Goal: Find specific page/section: Find specific page/section

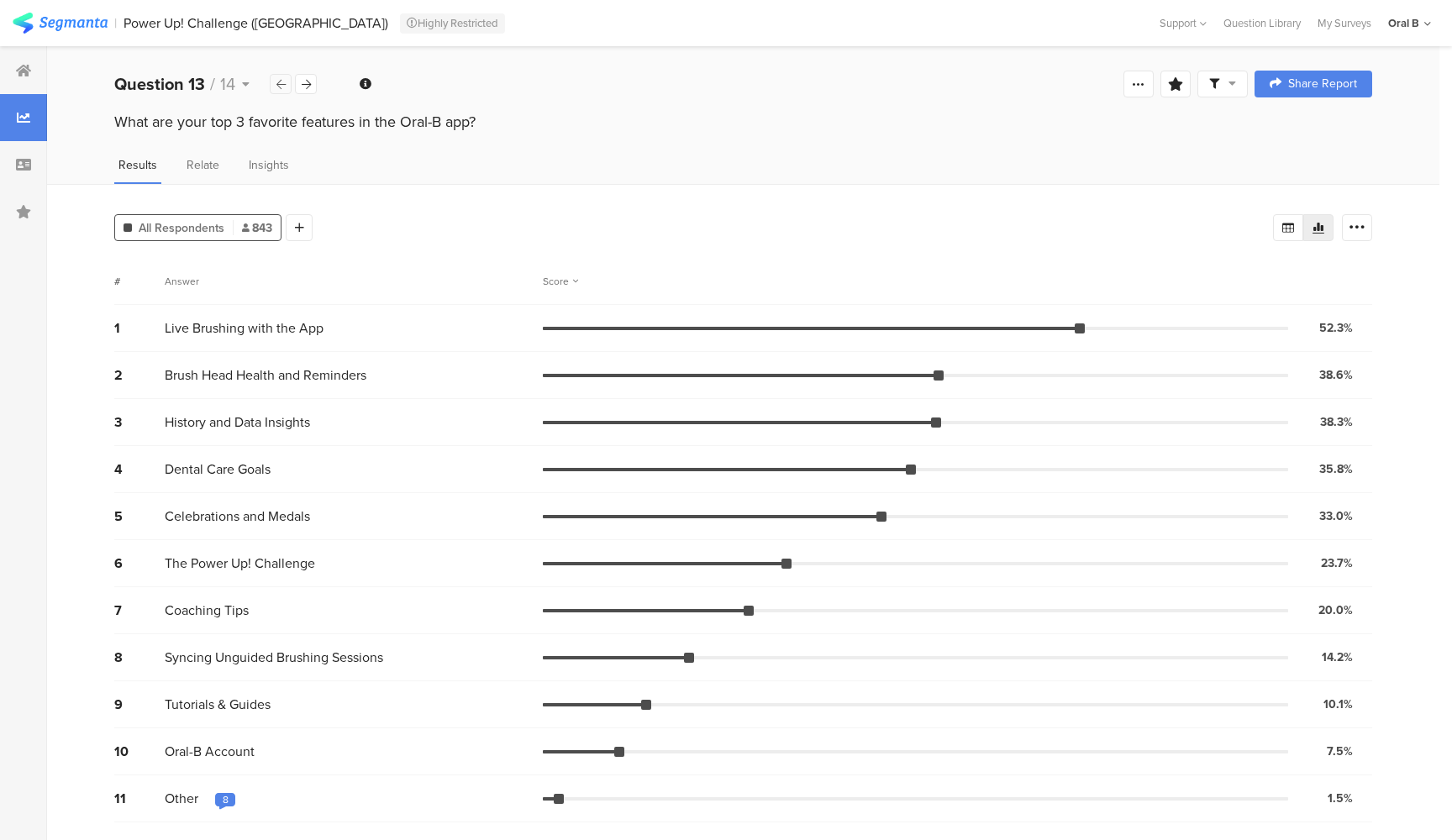
click at [274, 87] on div at bounding box center [281, 84] width 22 height 20
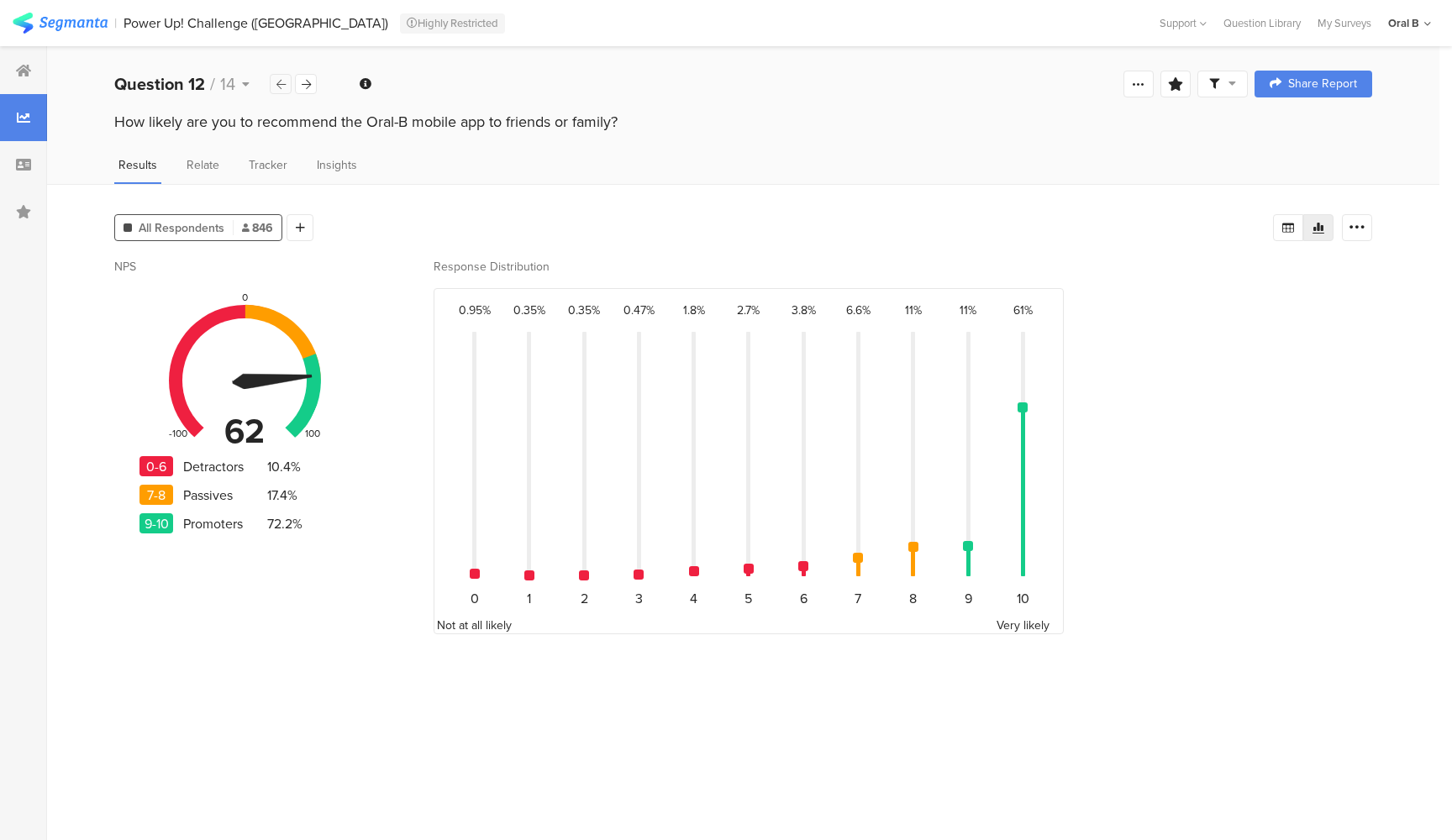
click at [291, 91] on div at bounding box center [281, 84] width 22 height 20
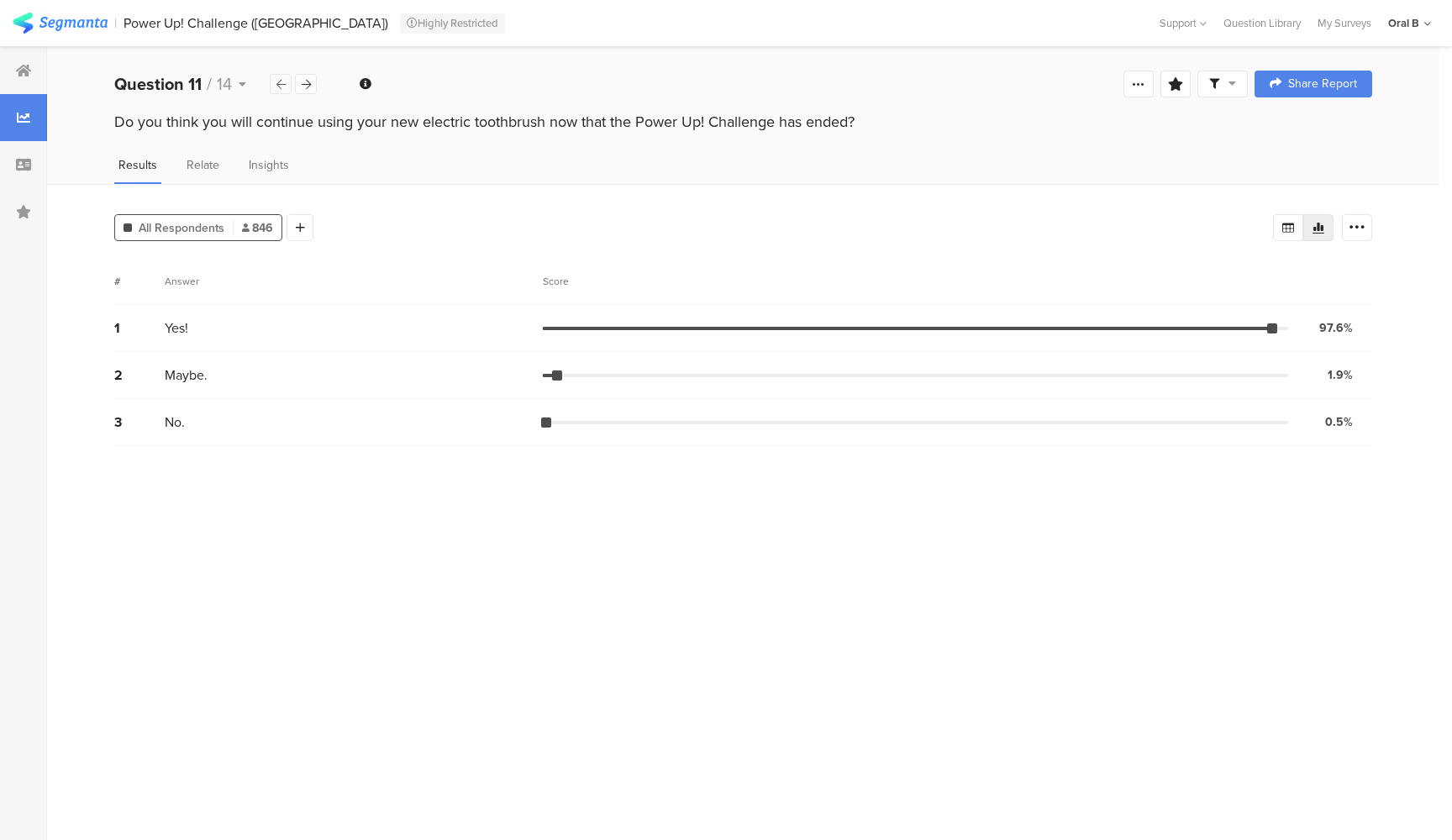
click at [291, 91] on div at bounding box center [281, 84] width 22 height 20
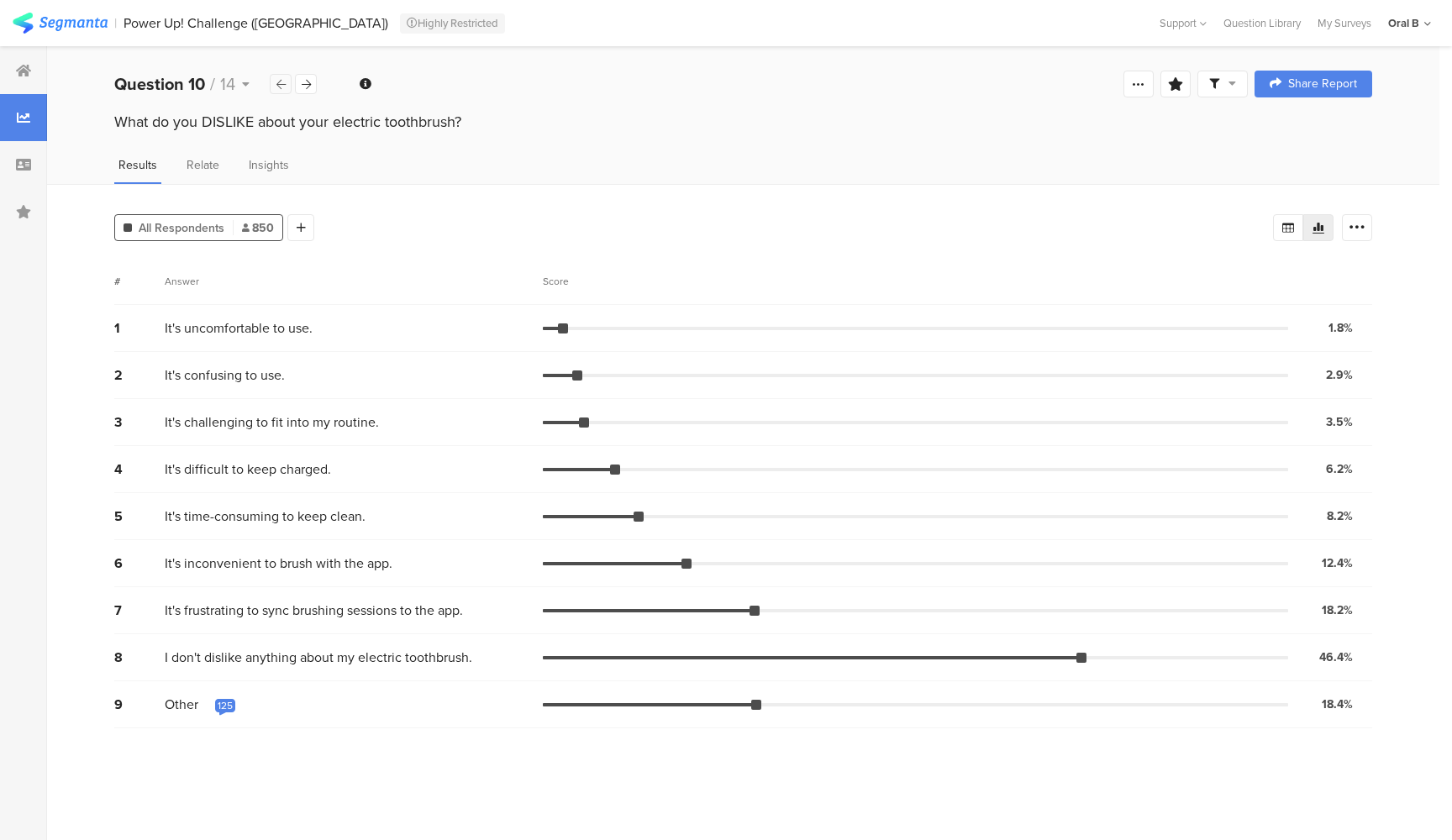
click at [291, 91] on div at bounding box center [281, 84] width 22 height 20
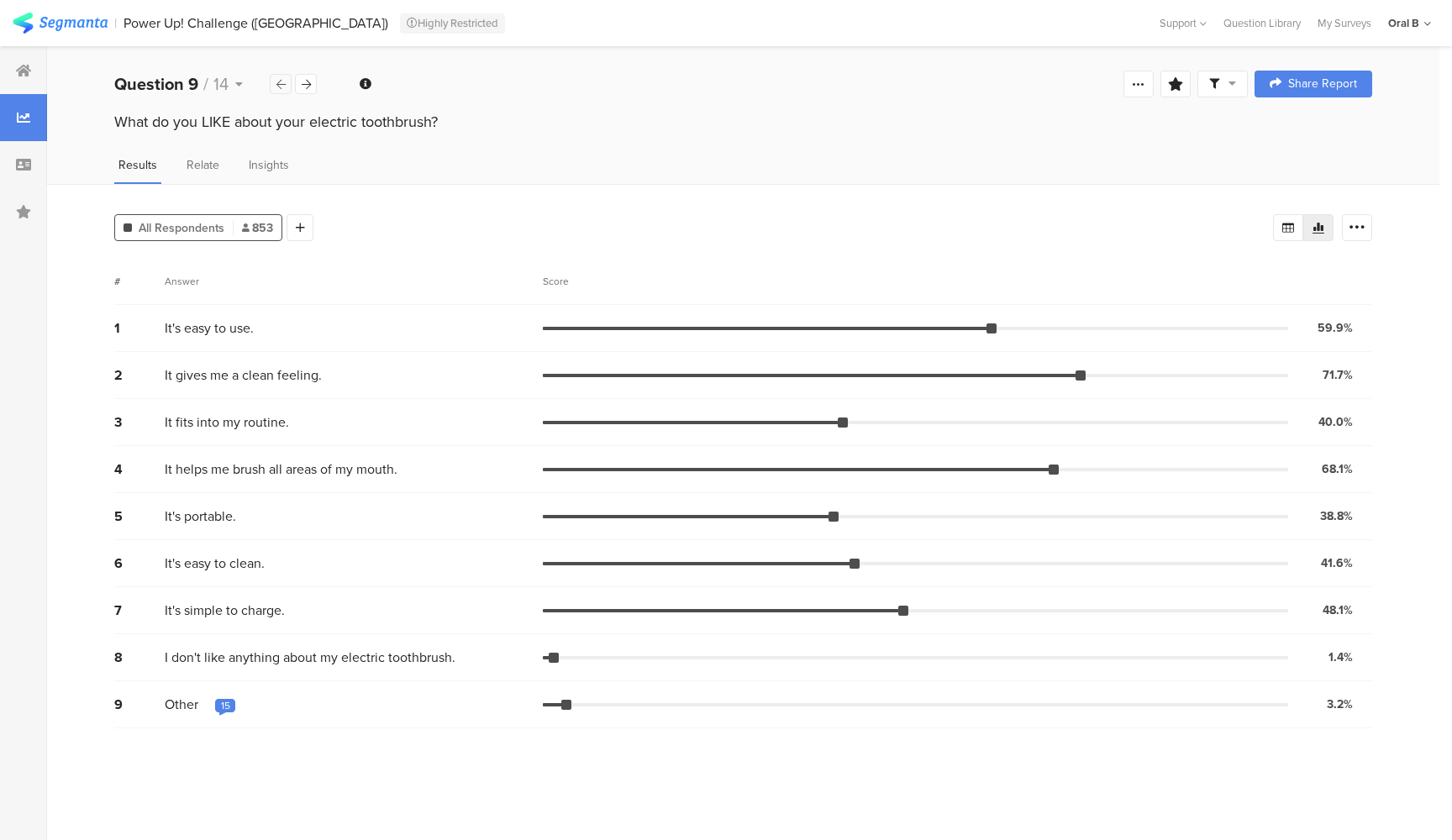
click at [291, 91] on div at bounding box center [281, 84] width 22 height 20
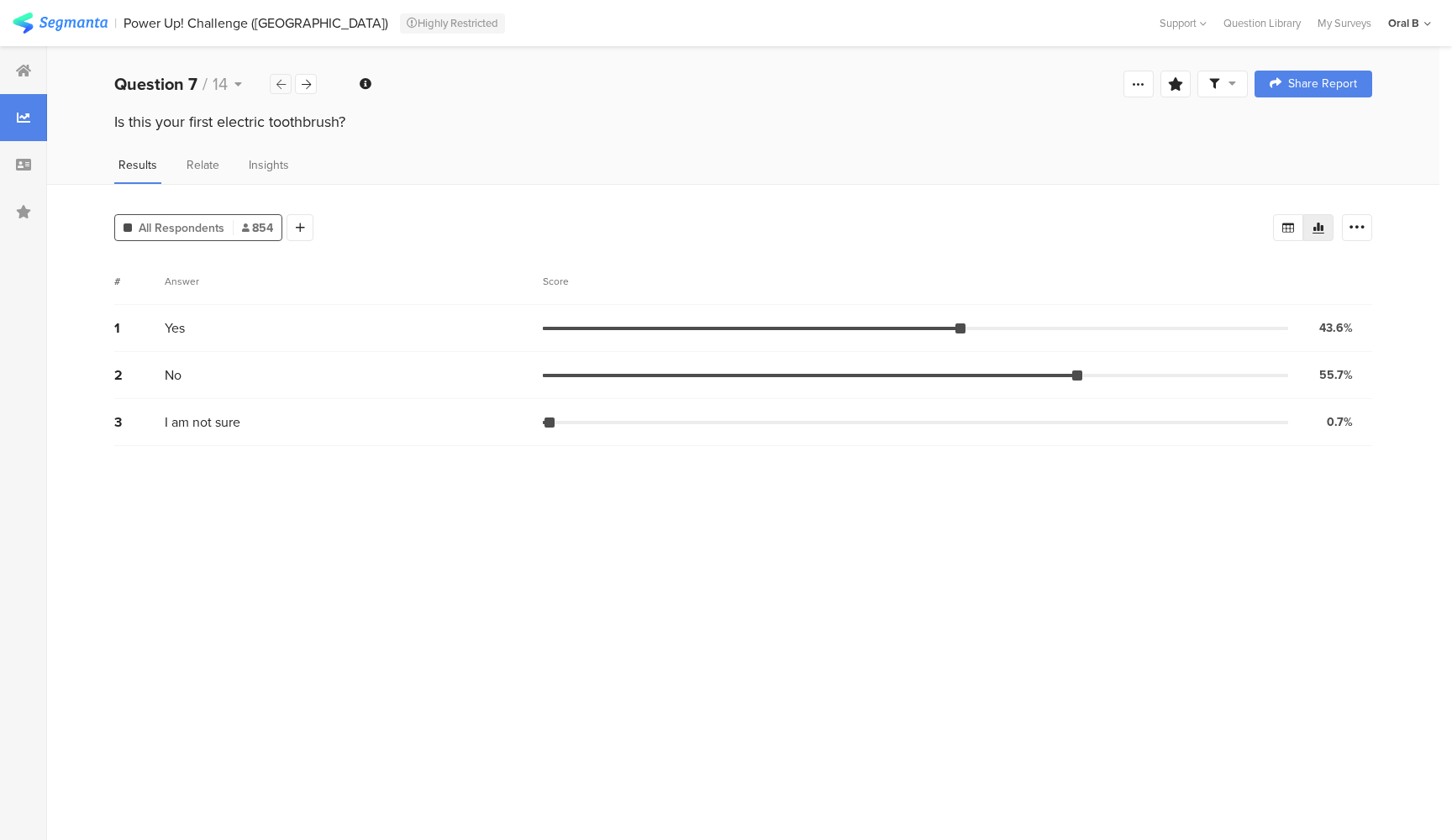
click at [291, 91] on div at bounding box center [281, 84] width 22 height 20
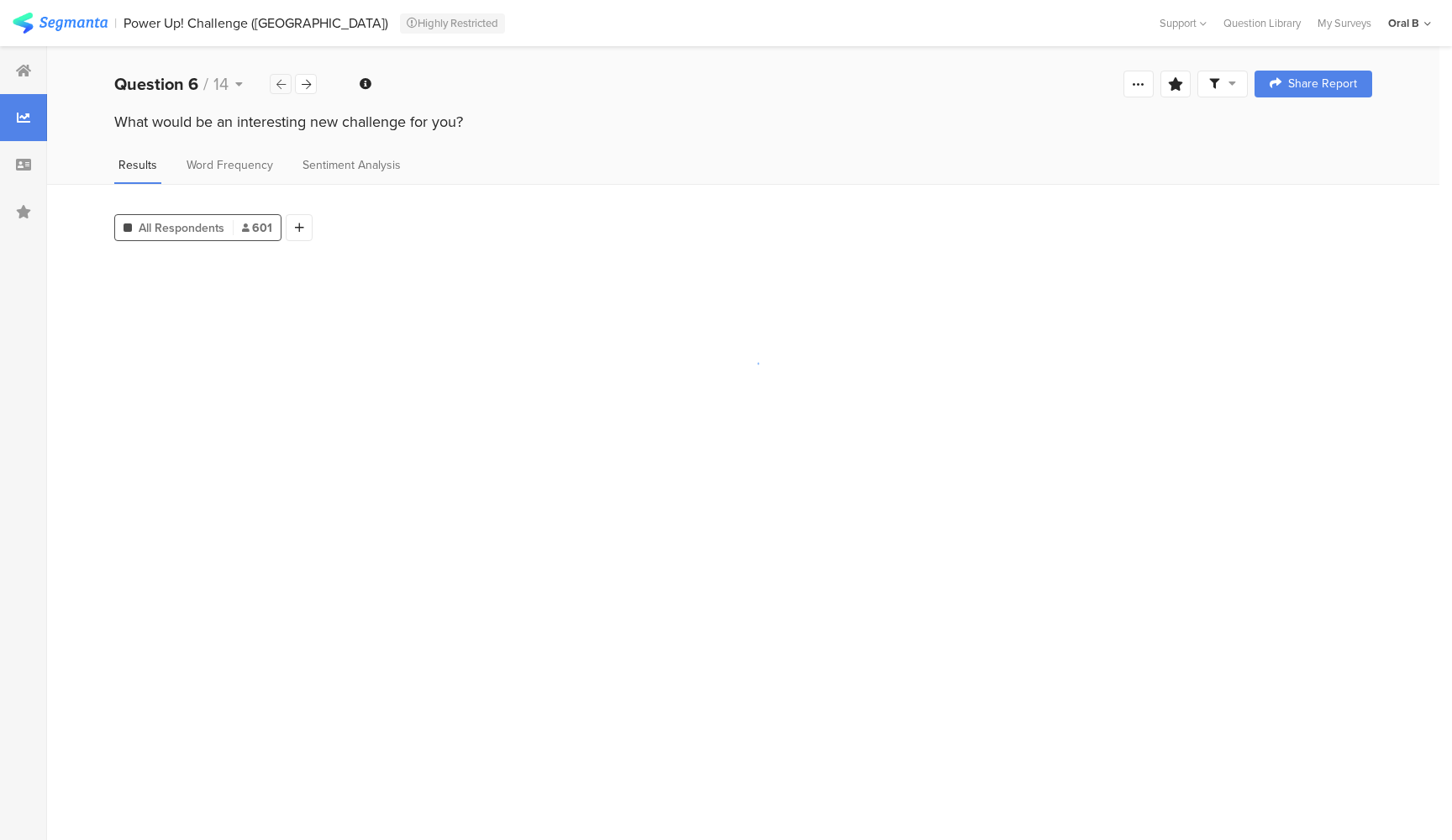
click at [291, 91] on div at bounding box center [281, 84] width 22 height 20
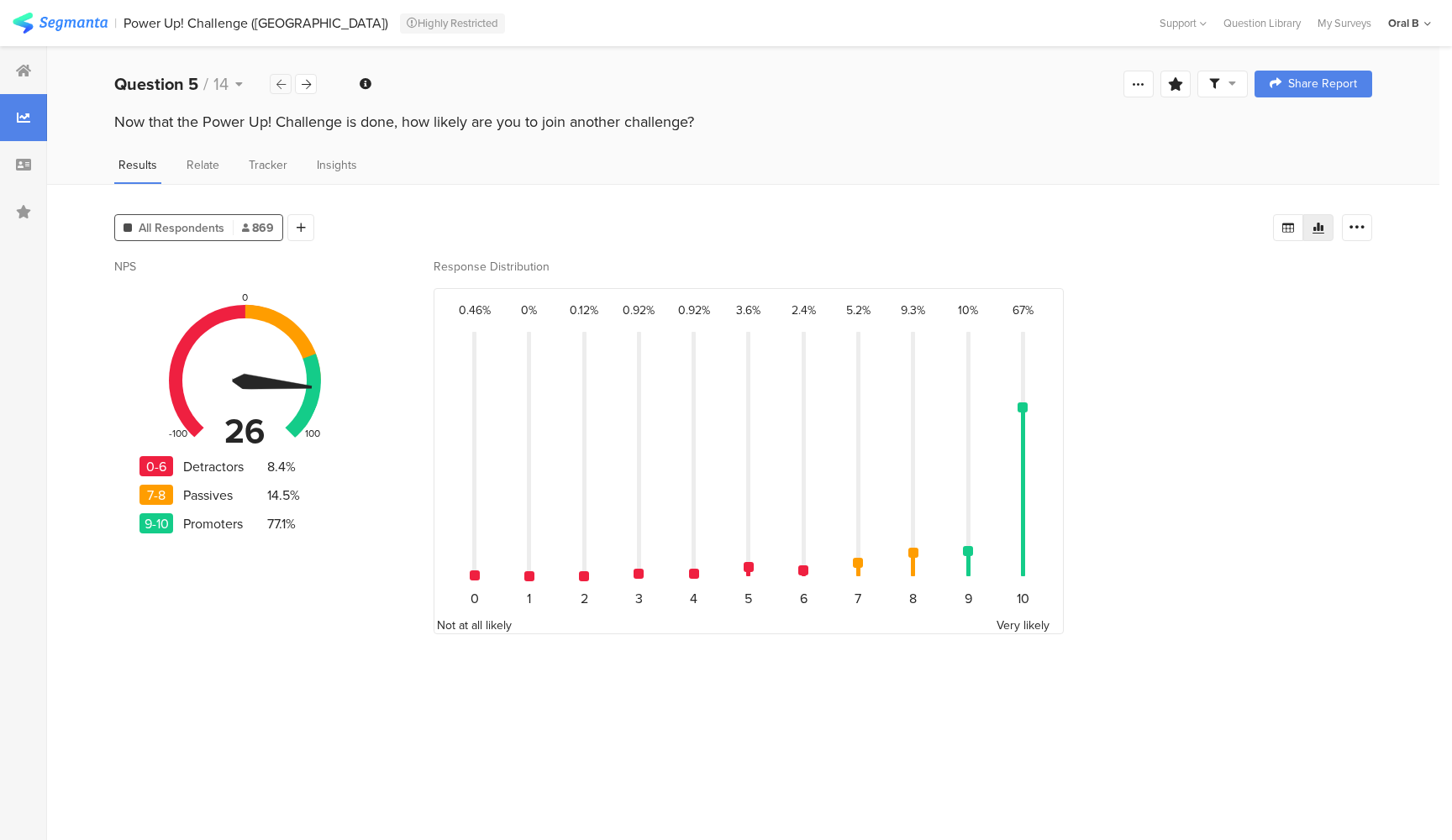
click at [291, 91] on div at bounding box center [281, 84] width 22 height 20
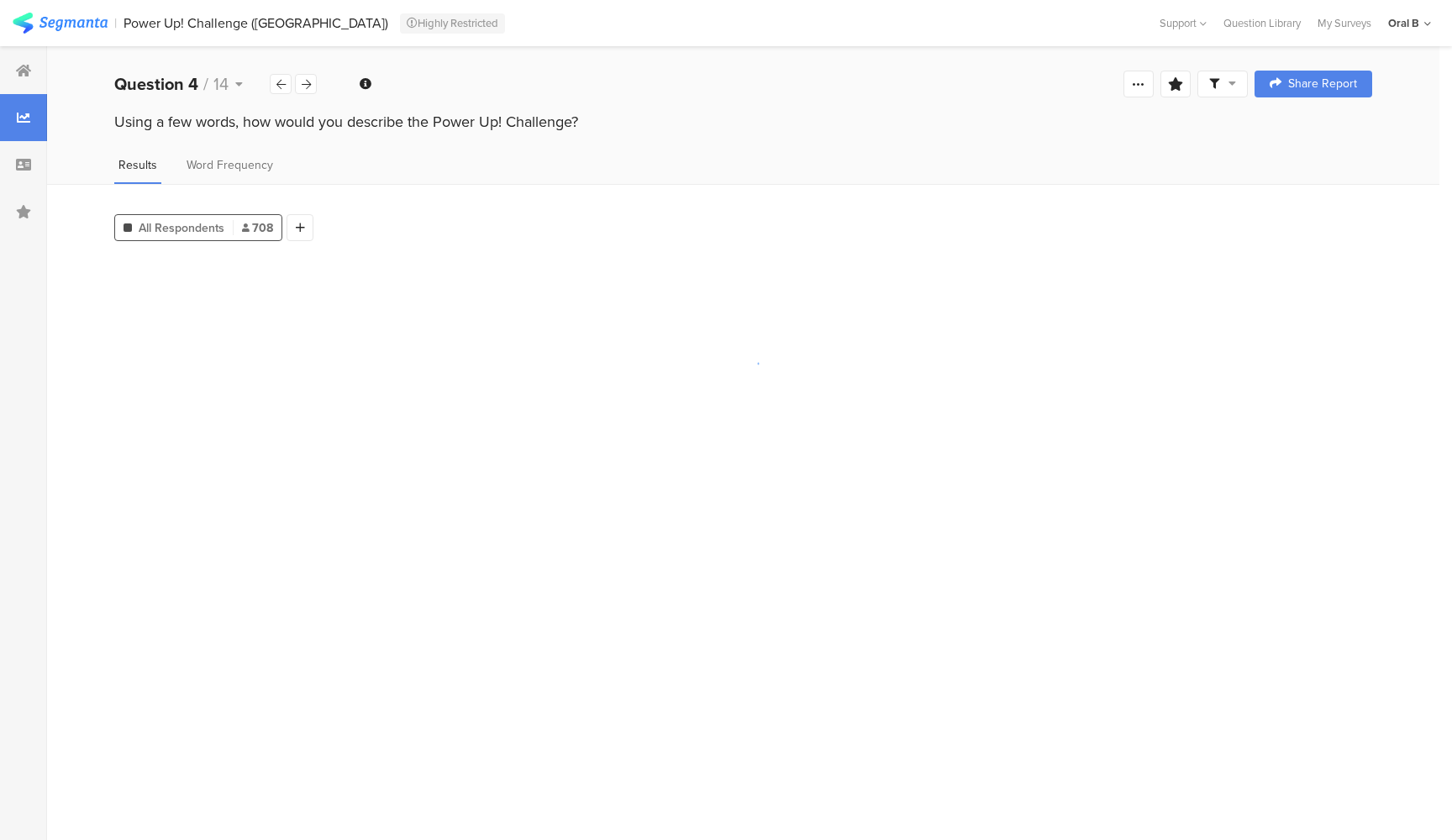
click at [324, 87] on div "Welcome page 1 Welcome to the Power Up! Challenge Survey 2 How would you rate t…" at bounding box center [744, 84] width 1393 height 54
click at [313, 85] on div at bounding box center [306, 84] width 22 height 20
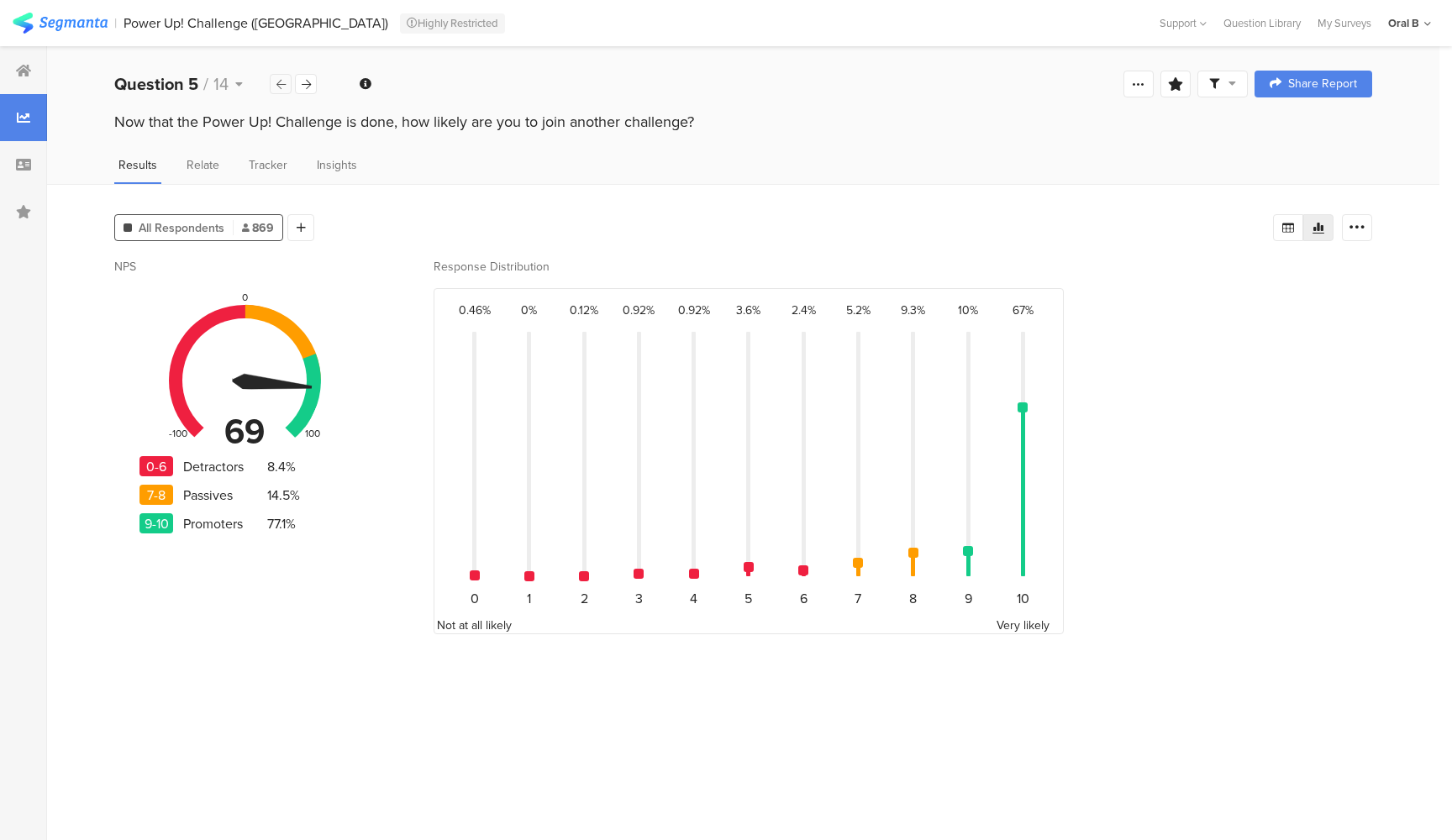
click at [282, 81] on icon at bounding box center [281, 85] width 9 height 11
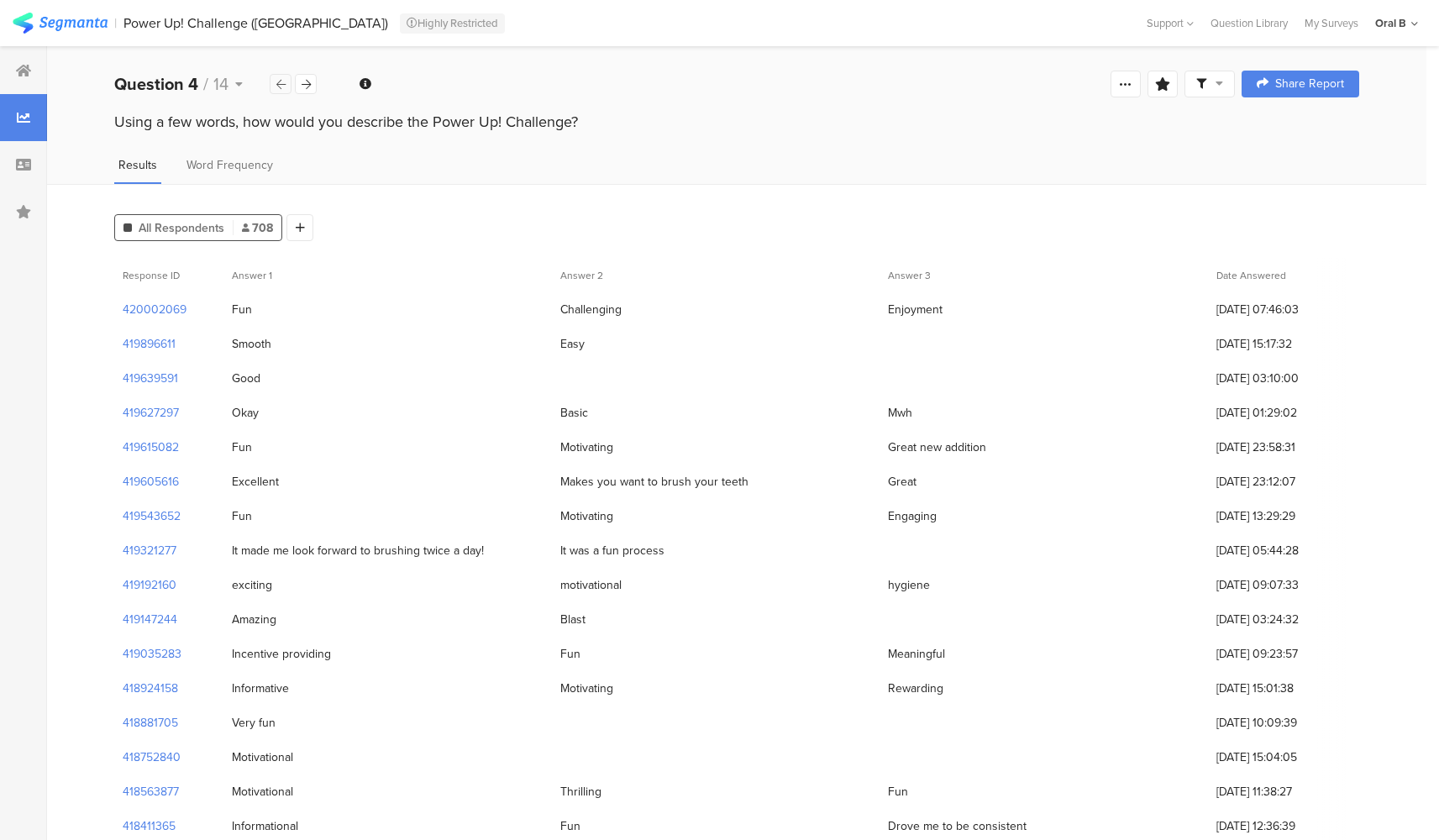
click at [282, 81] on icon at bounding box center [281, 85] width 9 height 11
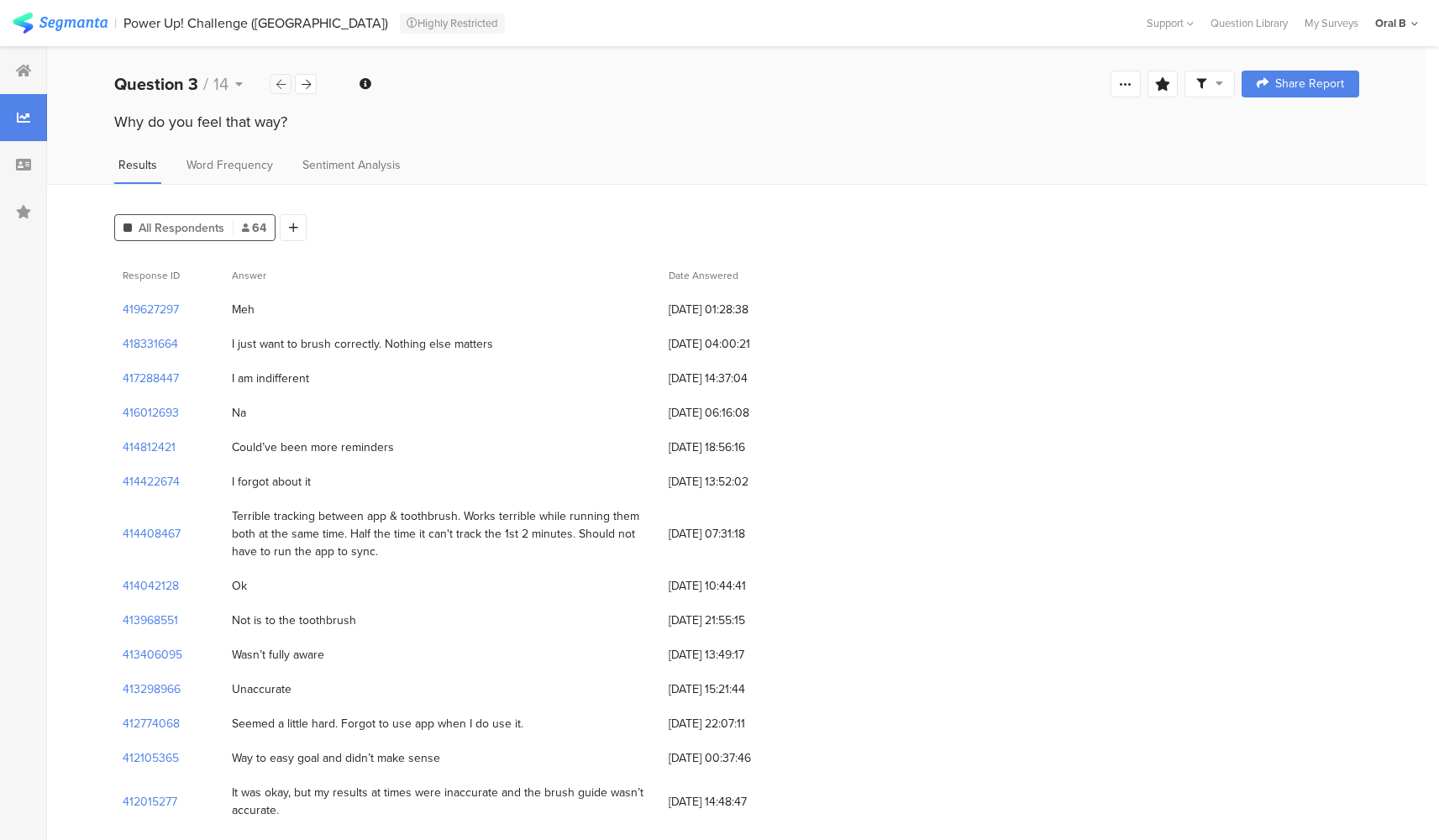
click at [282, 81] on icon at bounding box center [281, 85] width 9 height 11
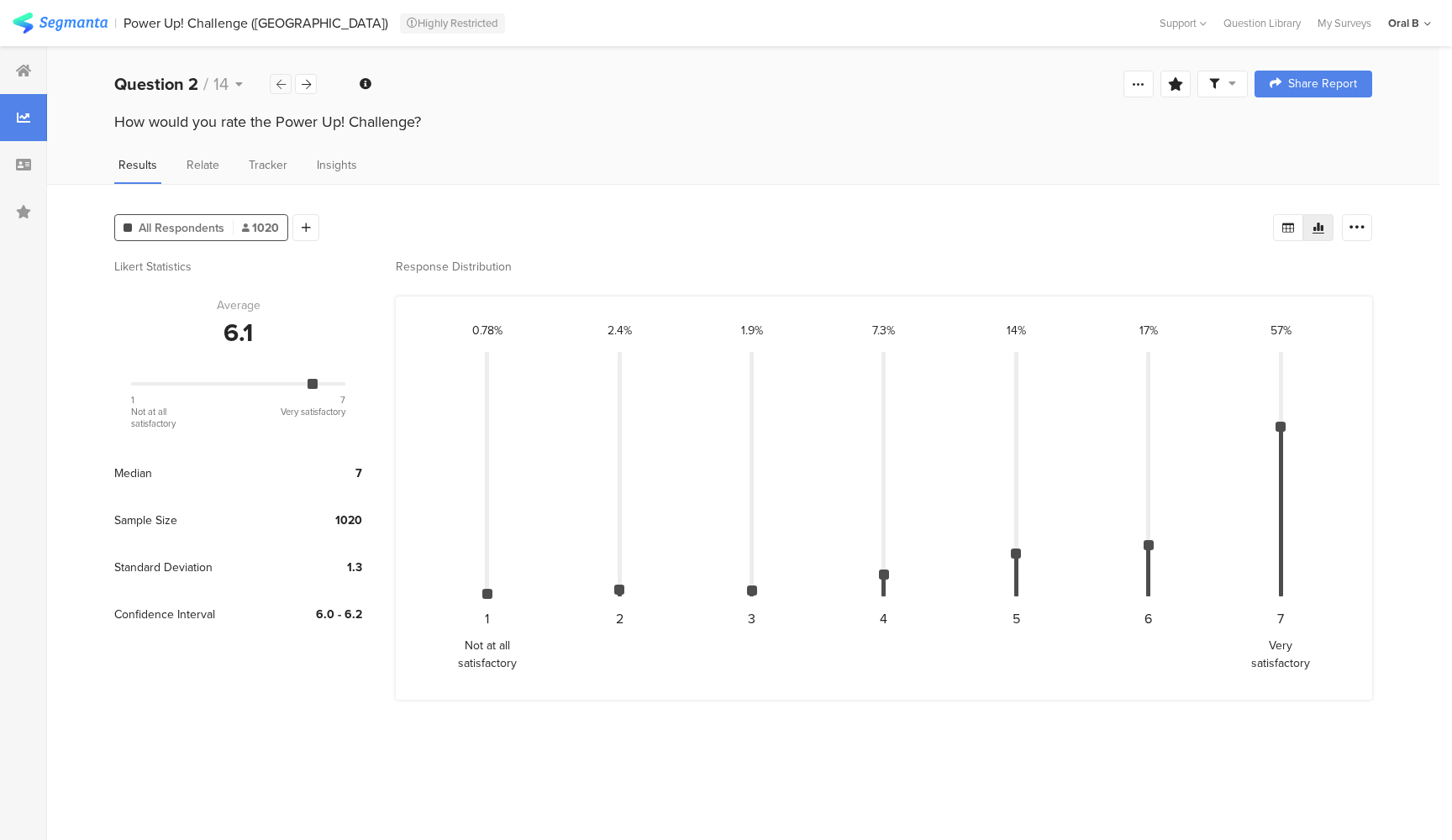
click at [282, 81] on icon at bounding box center [281, 85] width 9 height 11
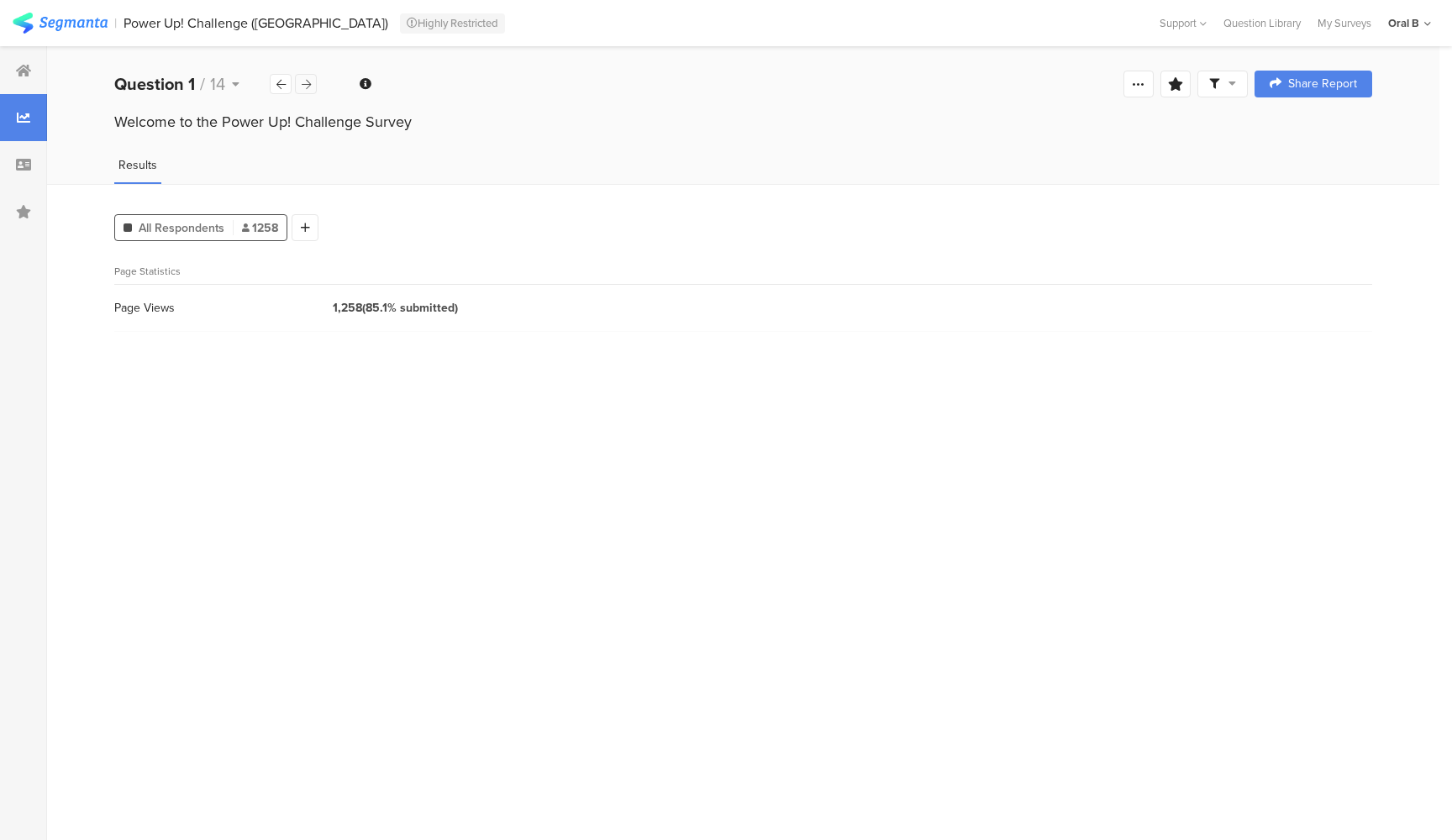
click at [308, 89] on icon at bounding box center [306, 85] width 9 height 11
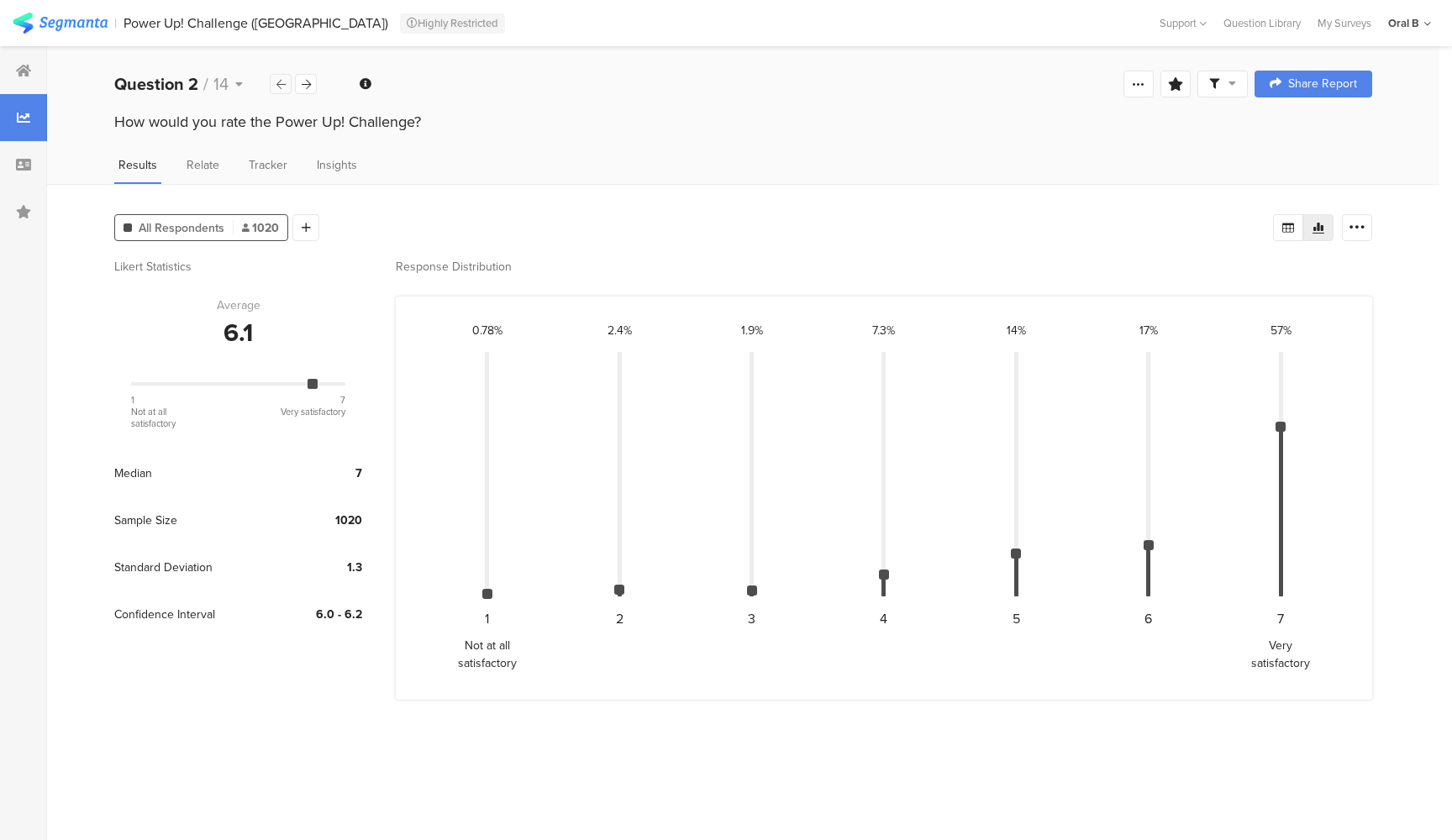
click at [276, 85] on icon at bounding box center [281, 85] width 9 height 11
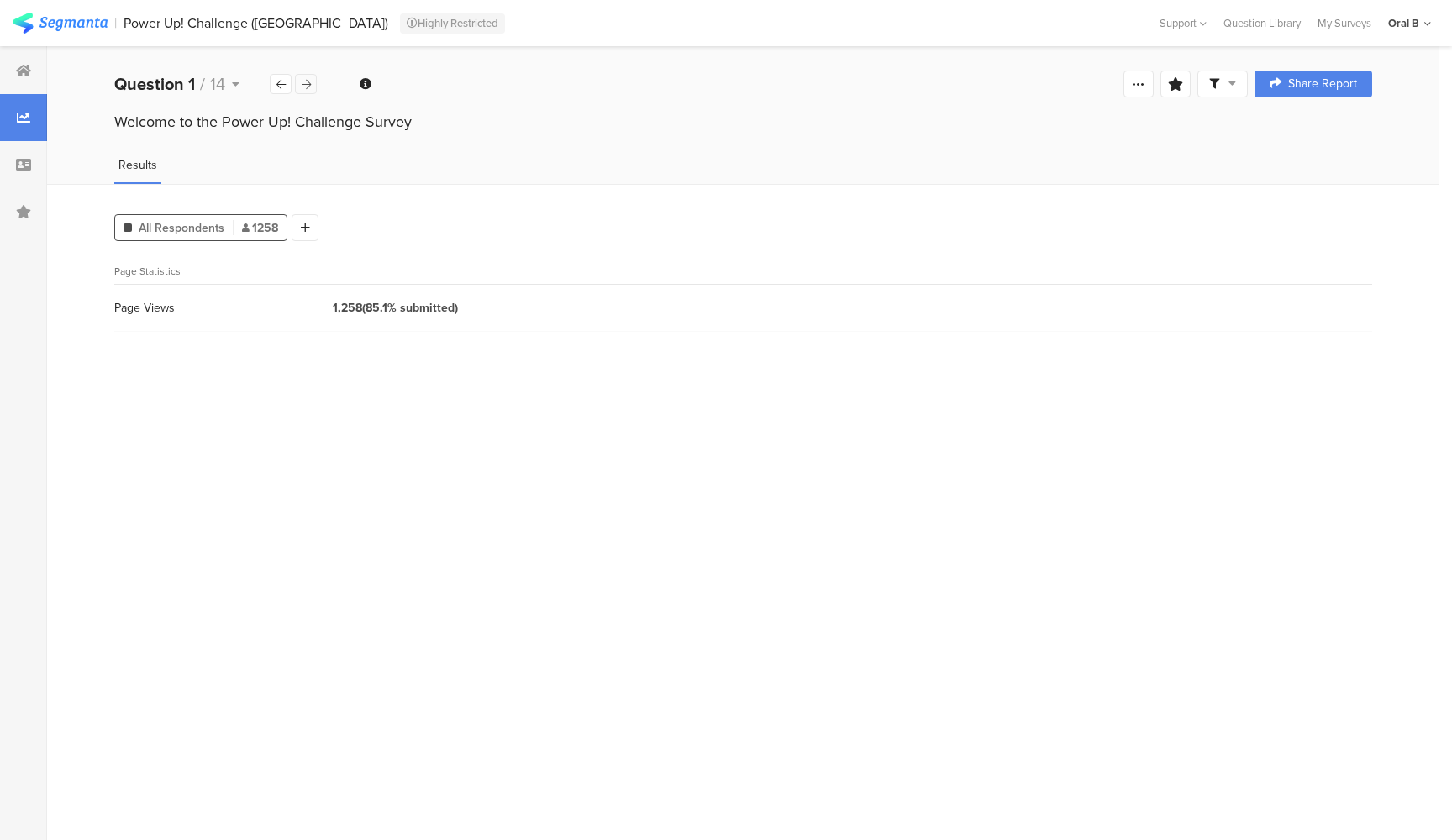
click at [297, 89] on div at bounding box center [306, 84] width 22 height 20
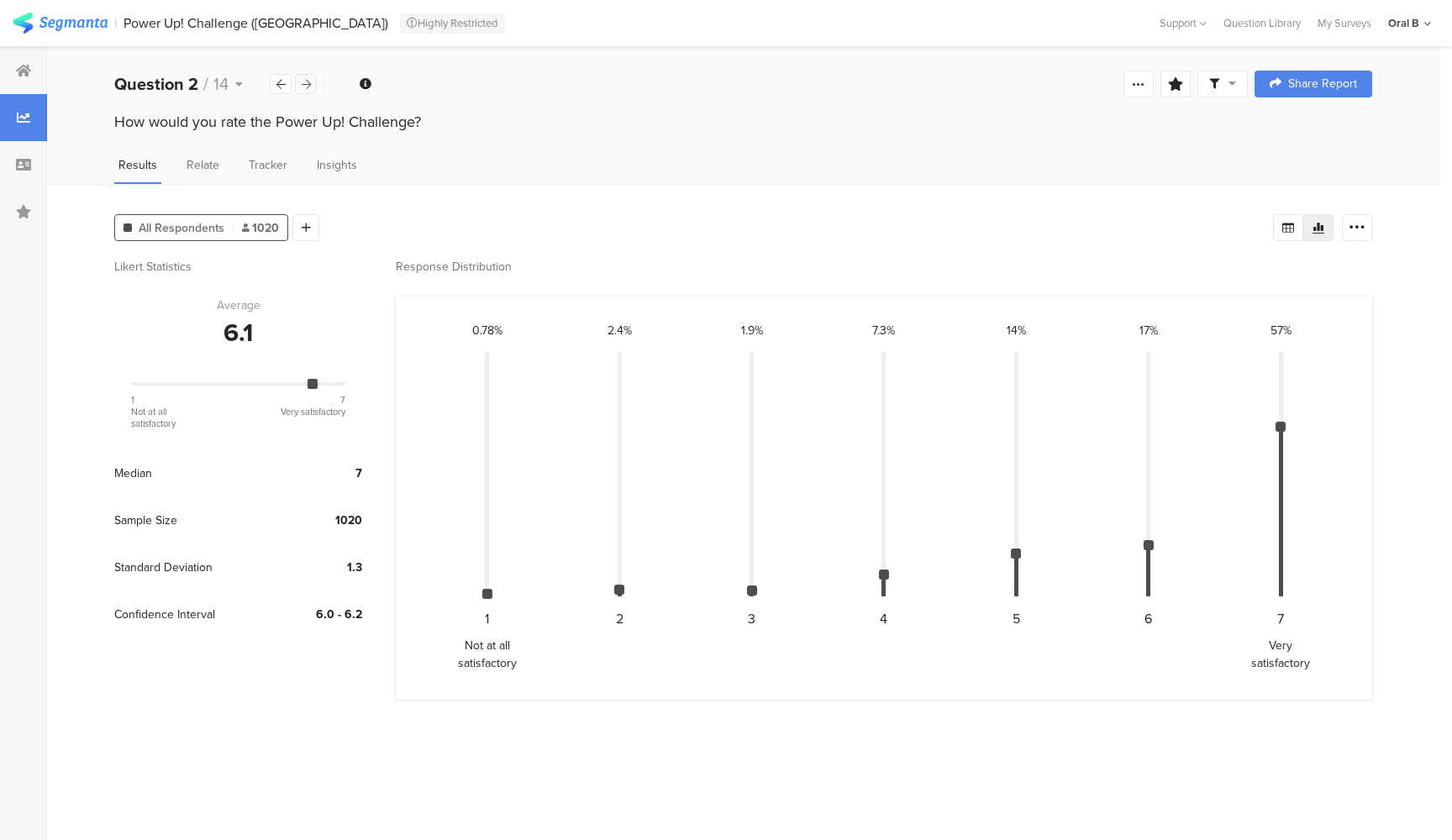
click at [297, 89] on div at bounding box center [306, 84] width 22 height 20
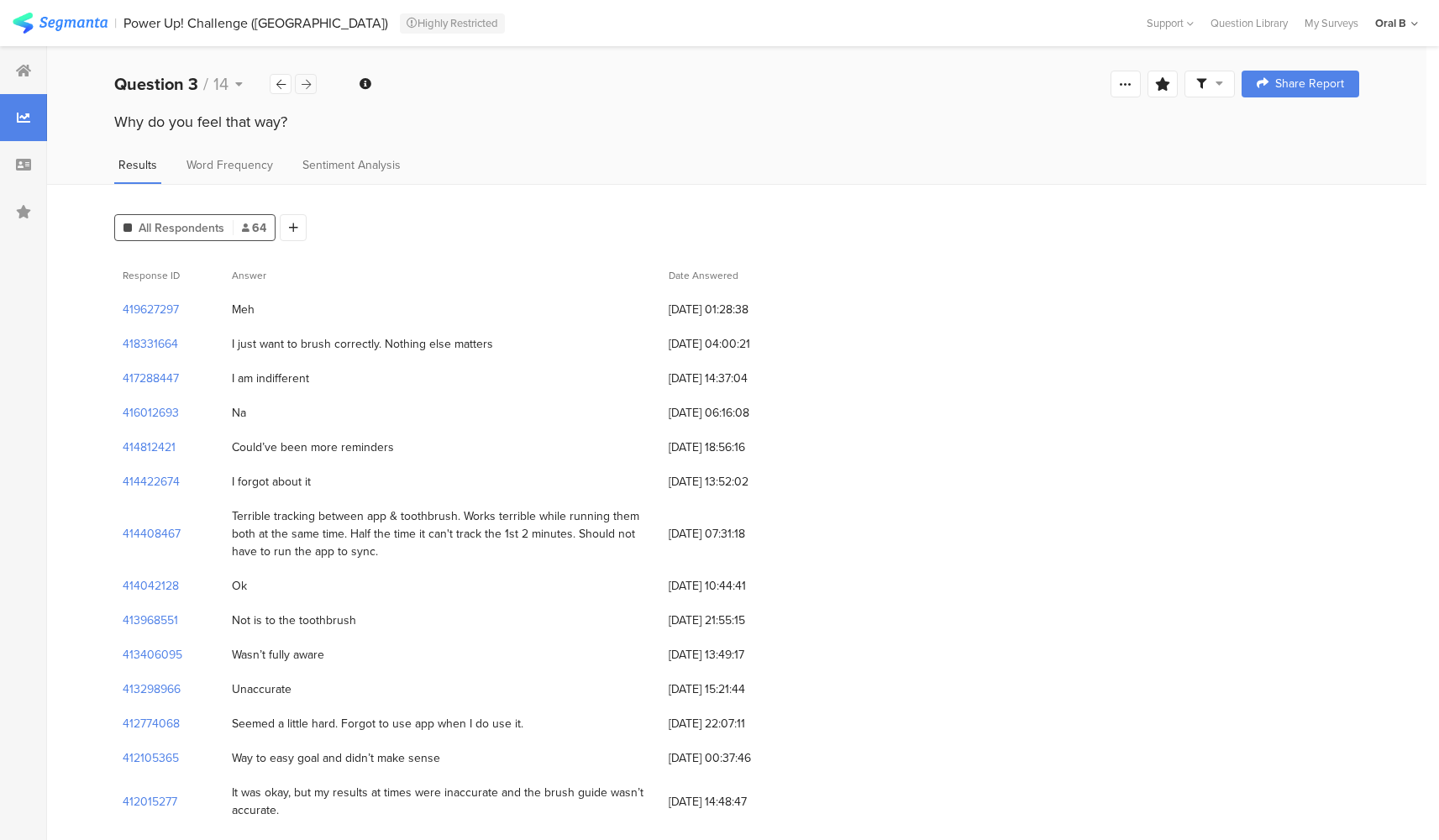
click at [297, 89] on div at bounding box center [306, 84] width 22 height 20
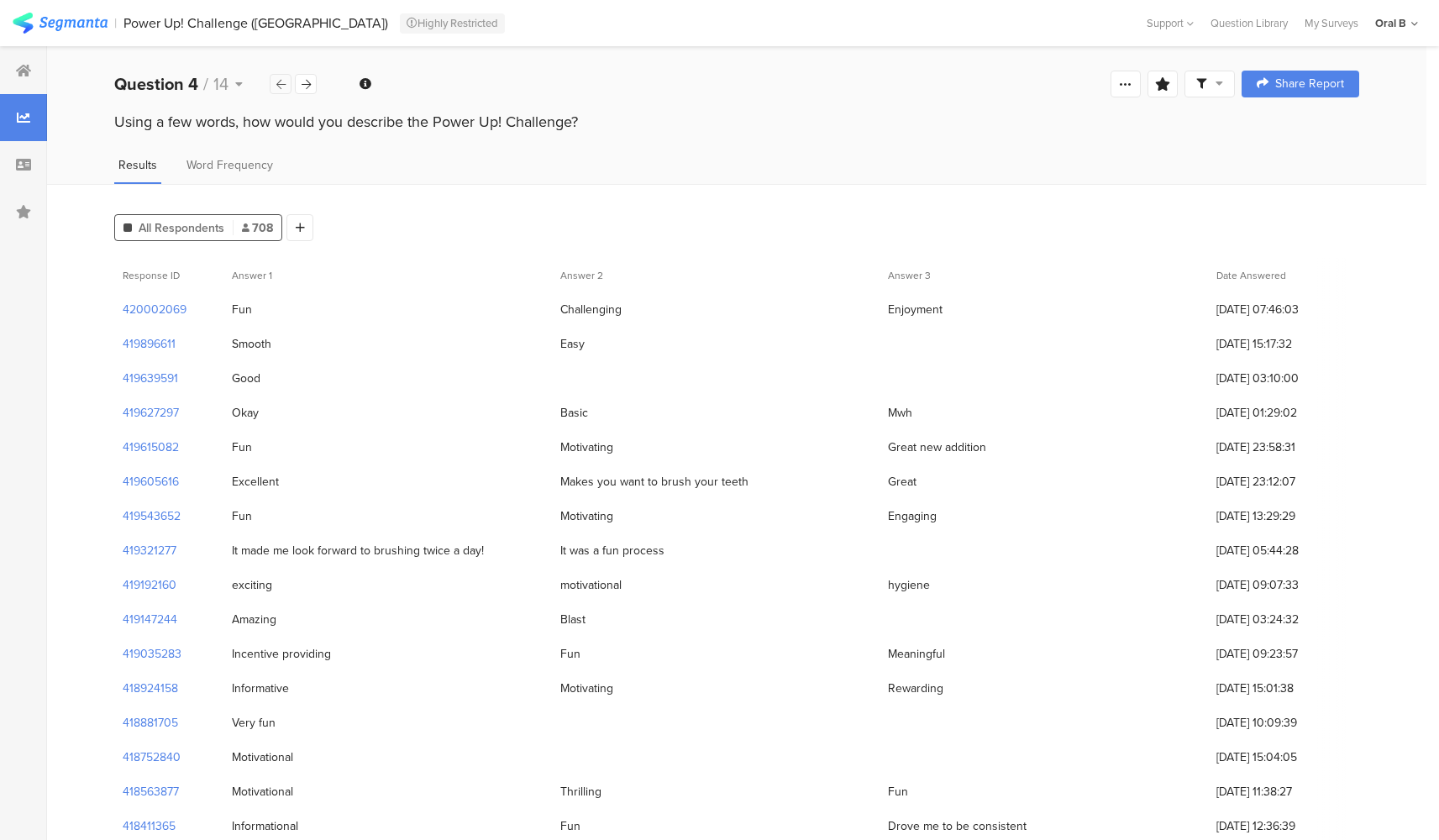
click at [274, 88] on div at bounding box center [281, 84] width 22 height 20
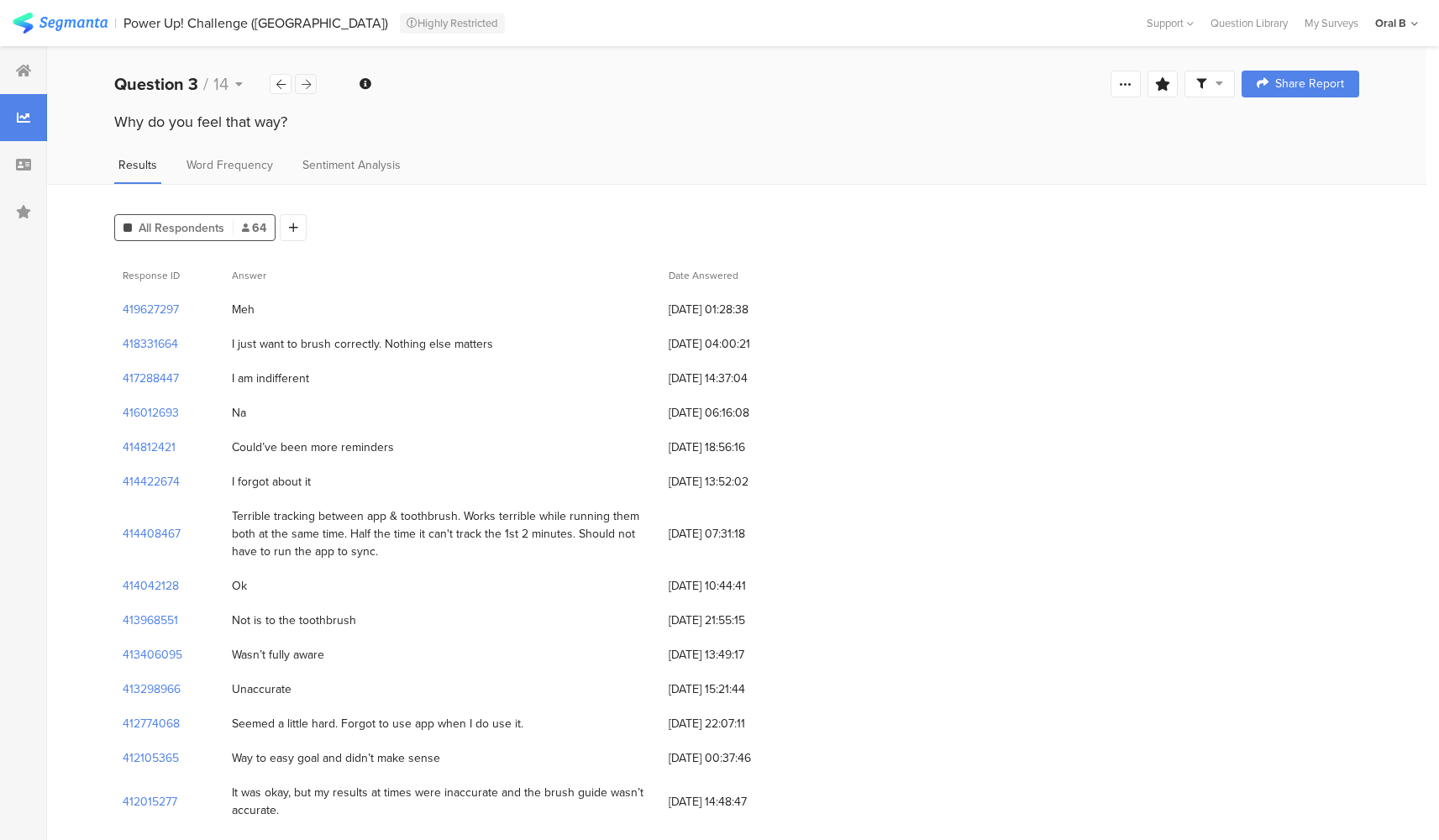
click at [303, 86] on icon at bounding box center [306, 85] width 9 height 11
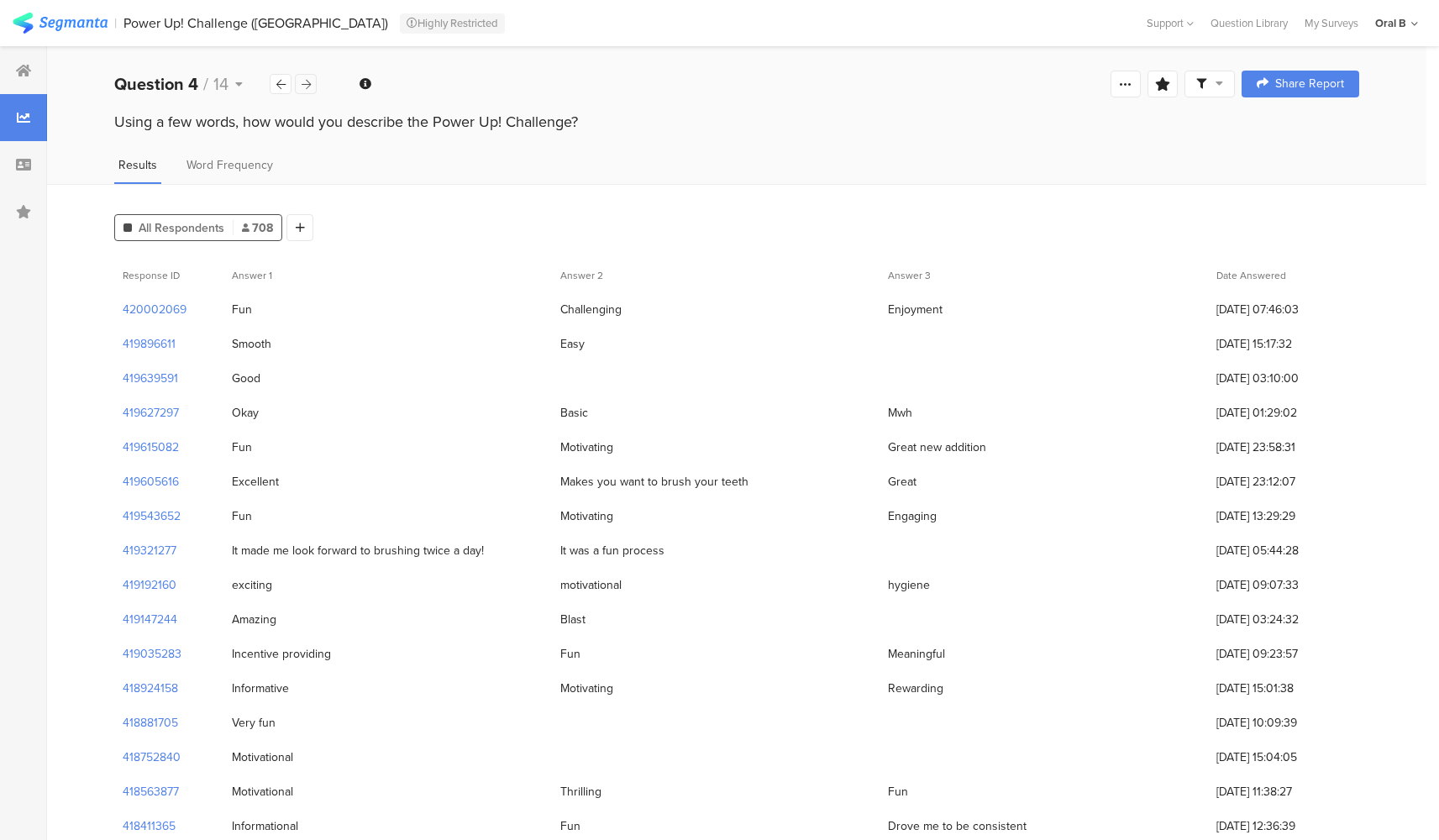
click at [303, 86] on icon at bounding box center [306, 85] width 9 height 11
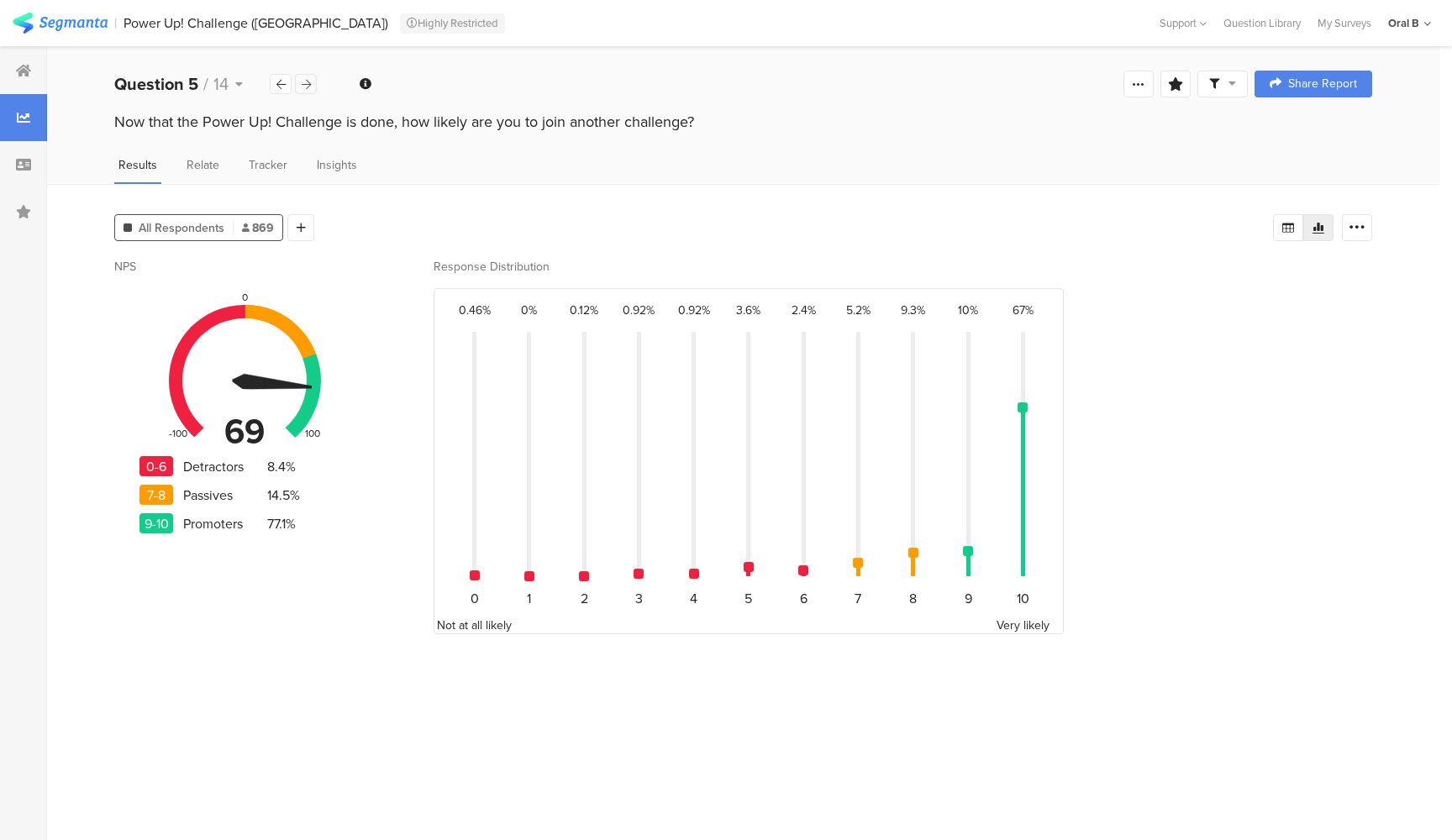
click at [304, 86] on icon at bounding box center [306, 85] width 9 height 11
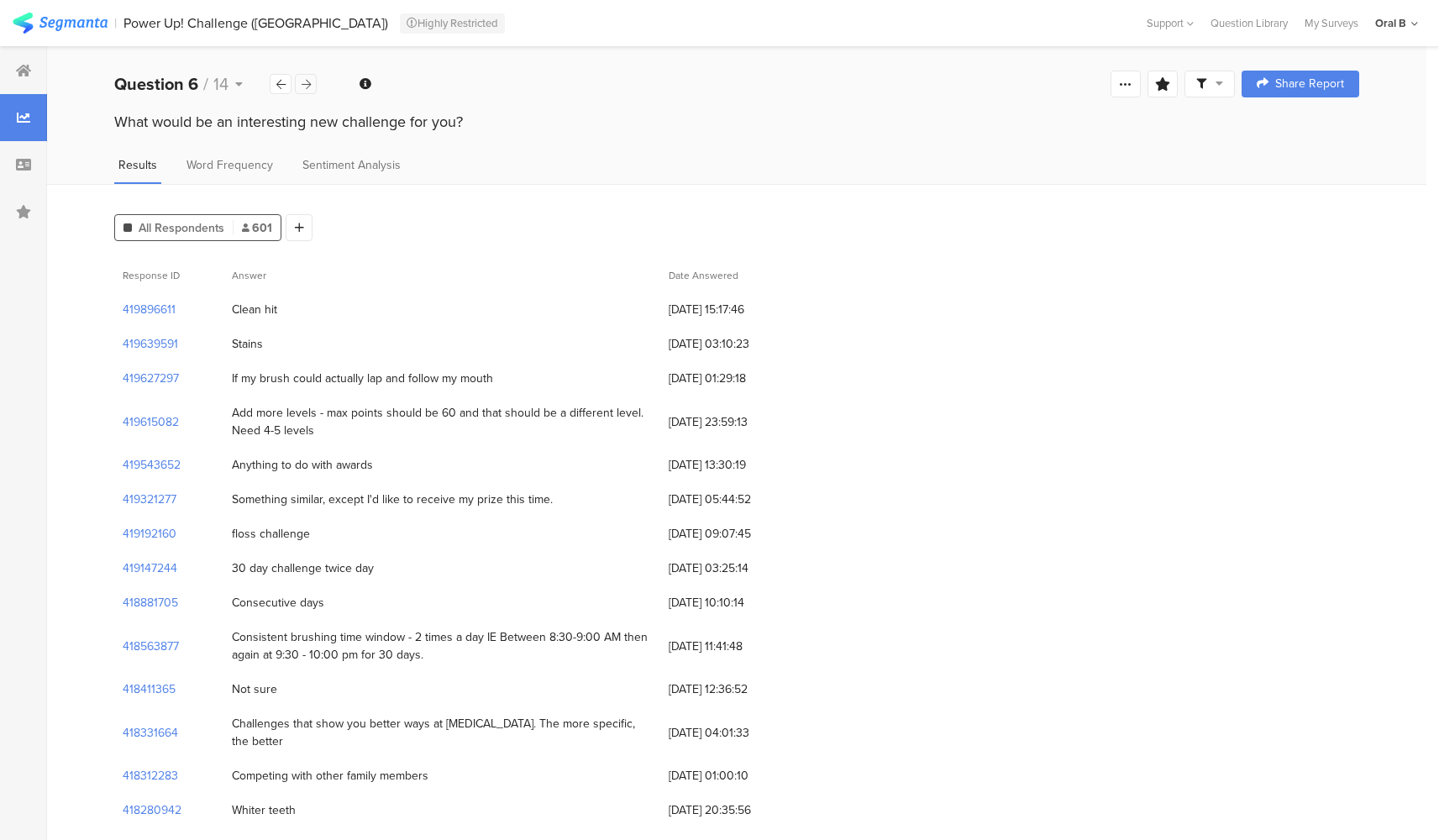
click at [303, 86] on icon at bounding box center [306, 85] width 9 height 11
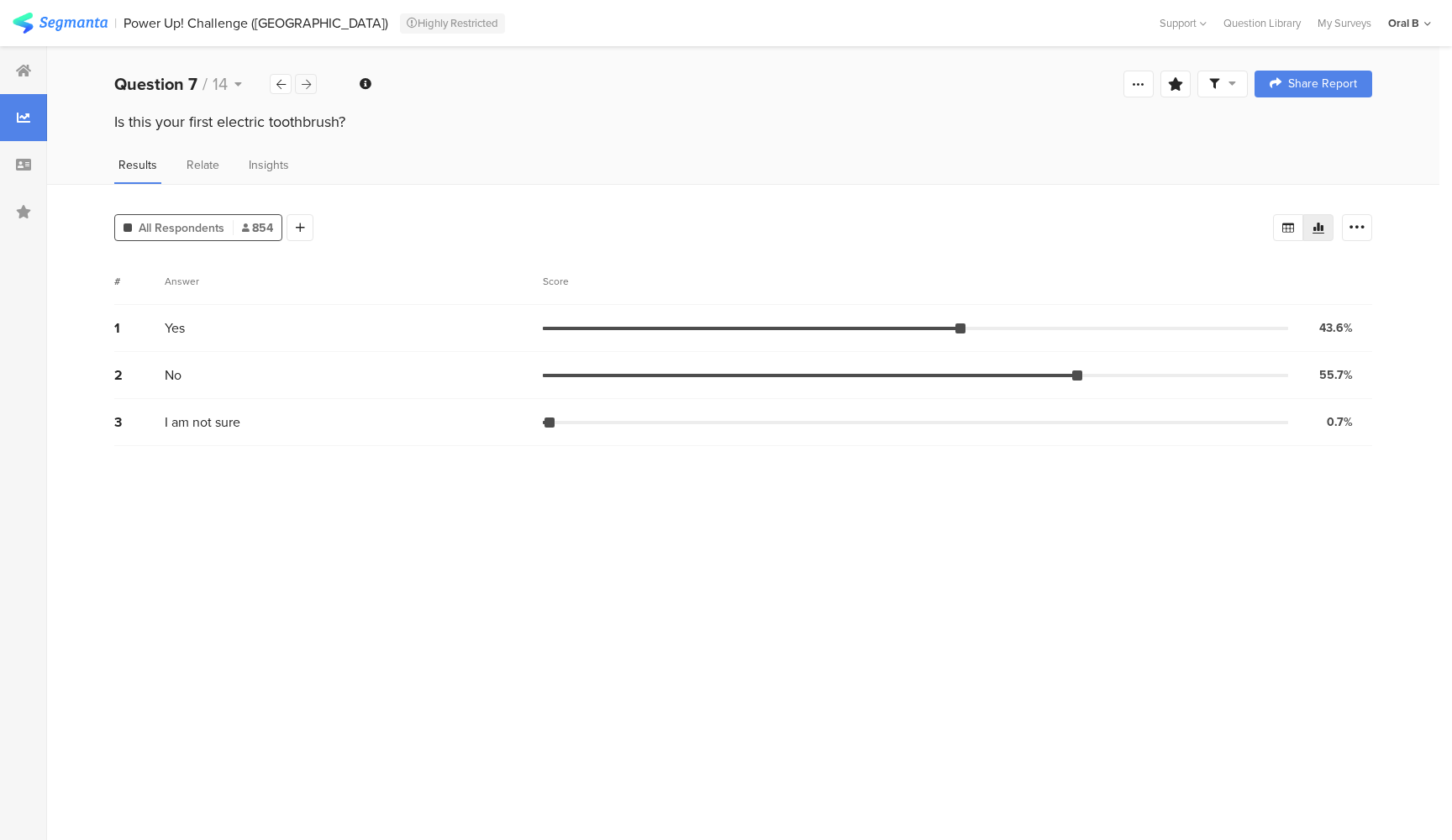
click at [304, 87] on icon at bounding box center [306, 85] width 9 height 11
